Goal: Go to known website: Access a specific website the user already knows

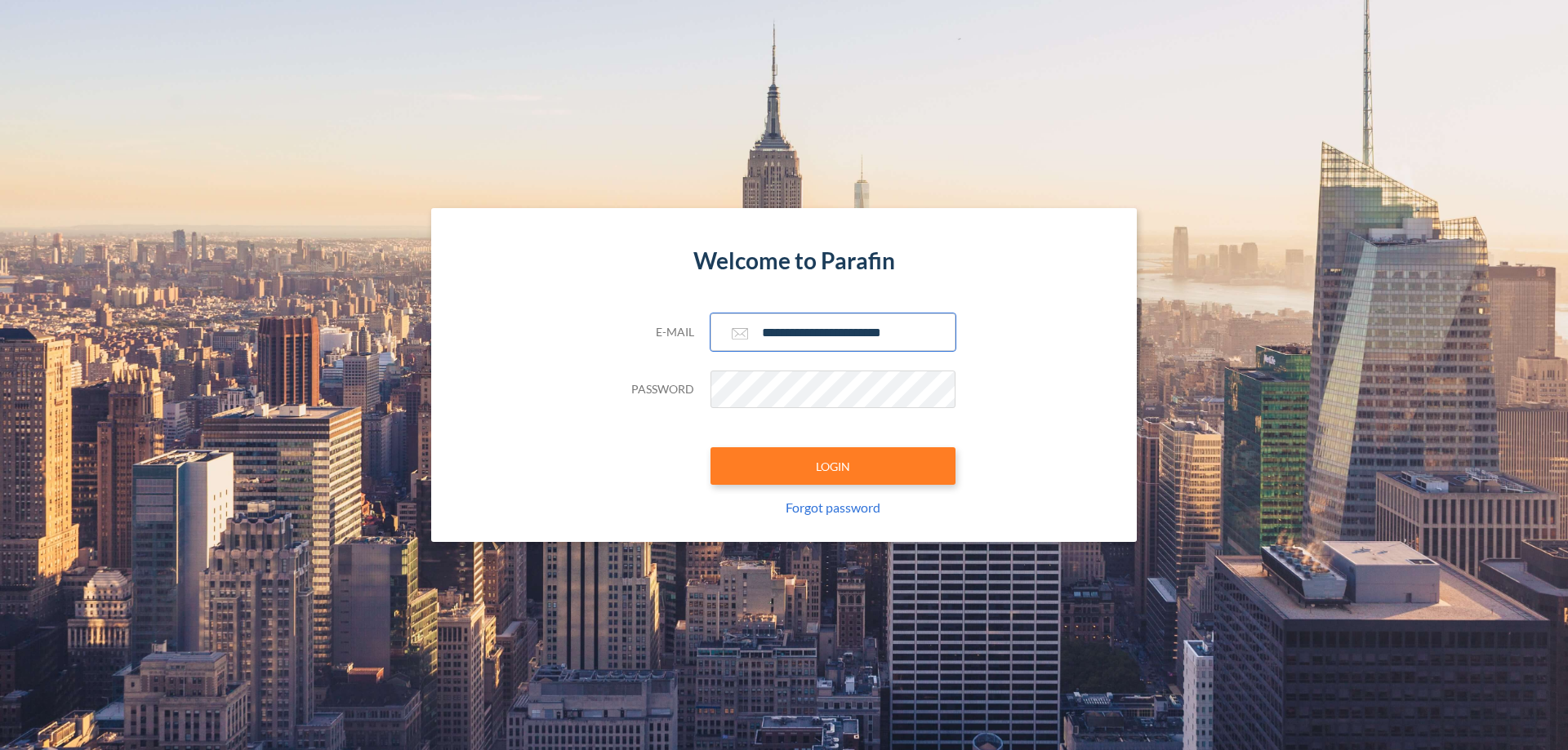
type input "**********"
click at [833, 467] on button "LOGIN" at bounding box center [832, 466] width 245 height 37
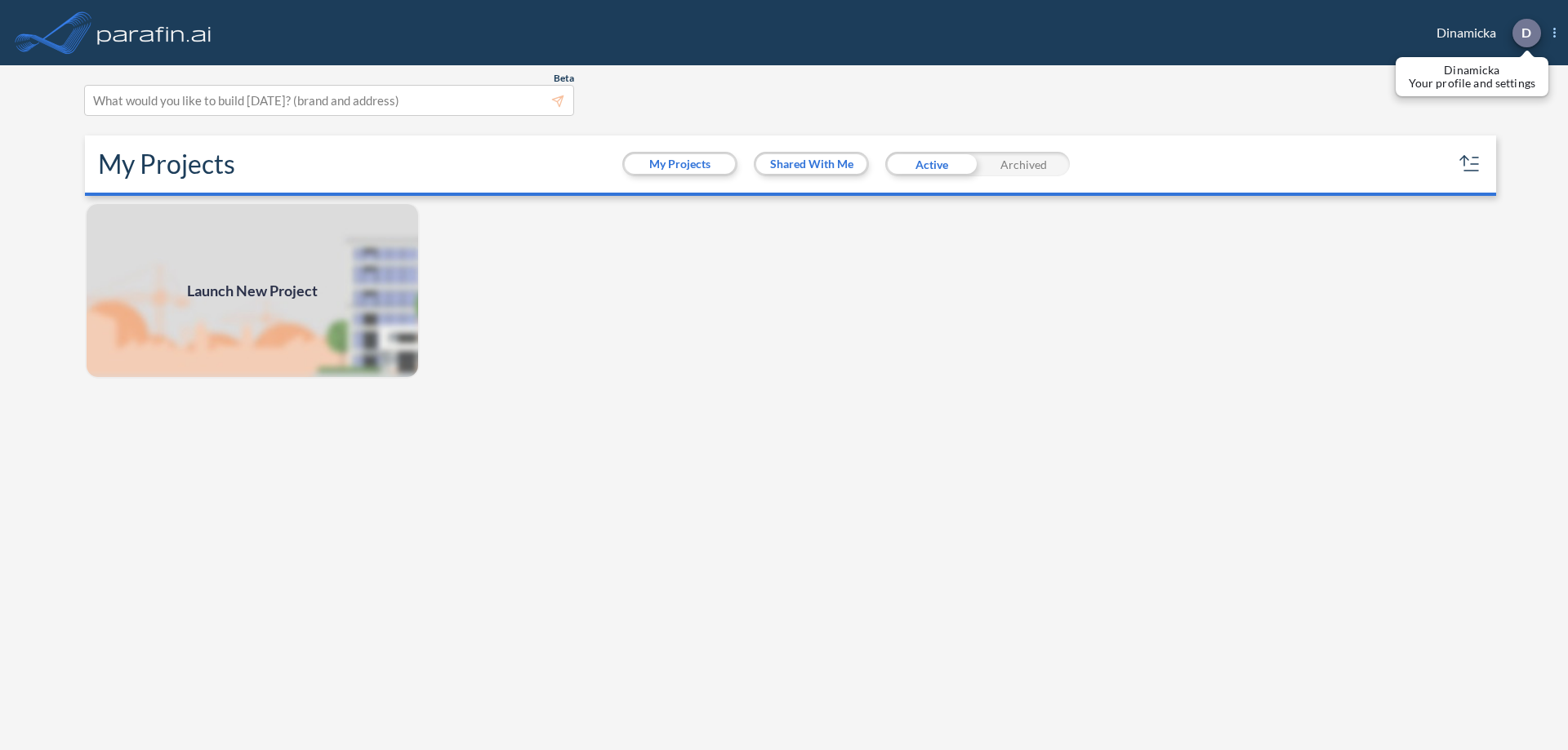
click at [1525, 32] on p "D" at bounding box center [1526, 32] width 10 height 14
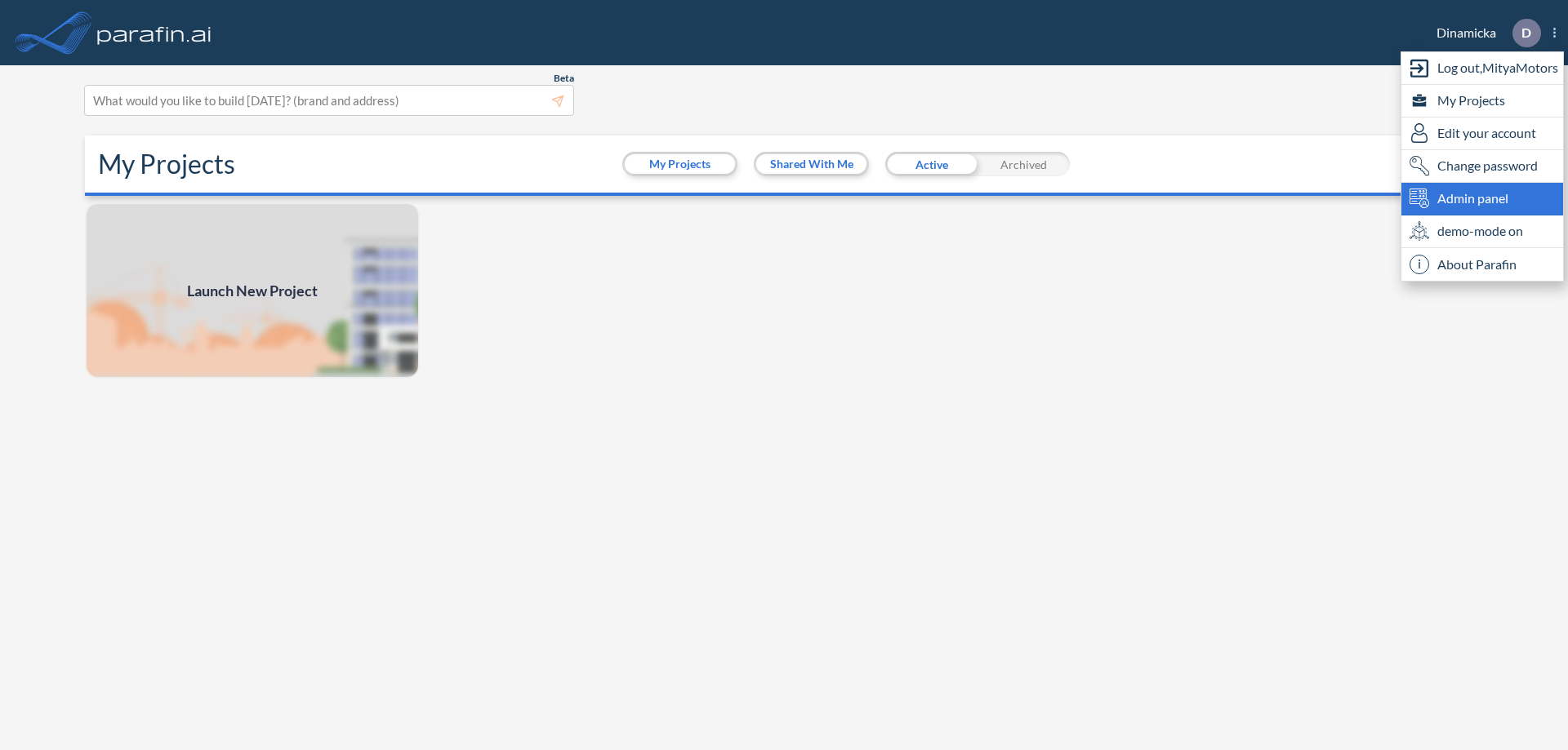
click at [1482, 198] on span "Admin panel" at bounding box center [1473, 198] width 71 height 20
